Goal: Navigation & Orientation: Find specific page/section

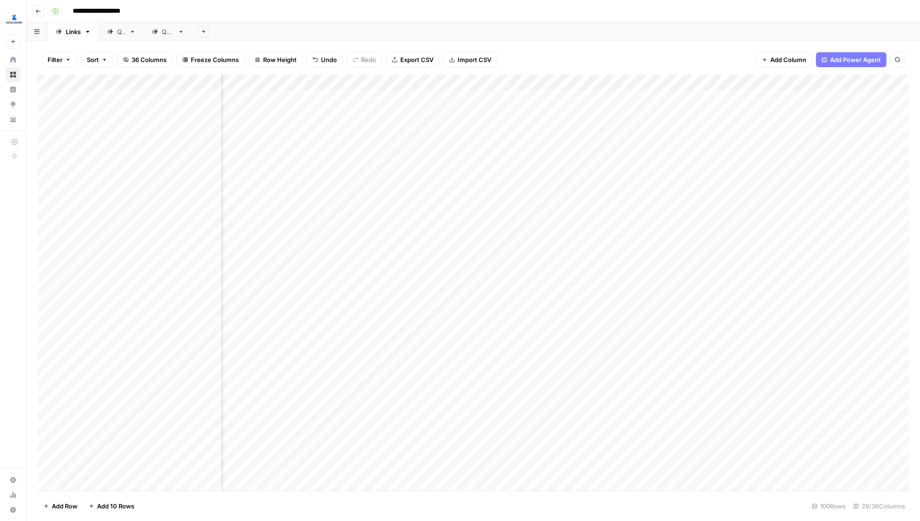
scroll to position [0, 1782]
